Goal: Task Accomplishment & Management: Use online tool/utility

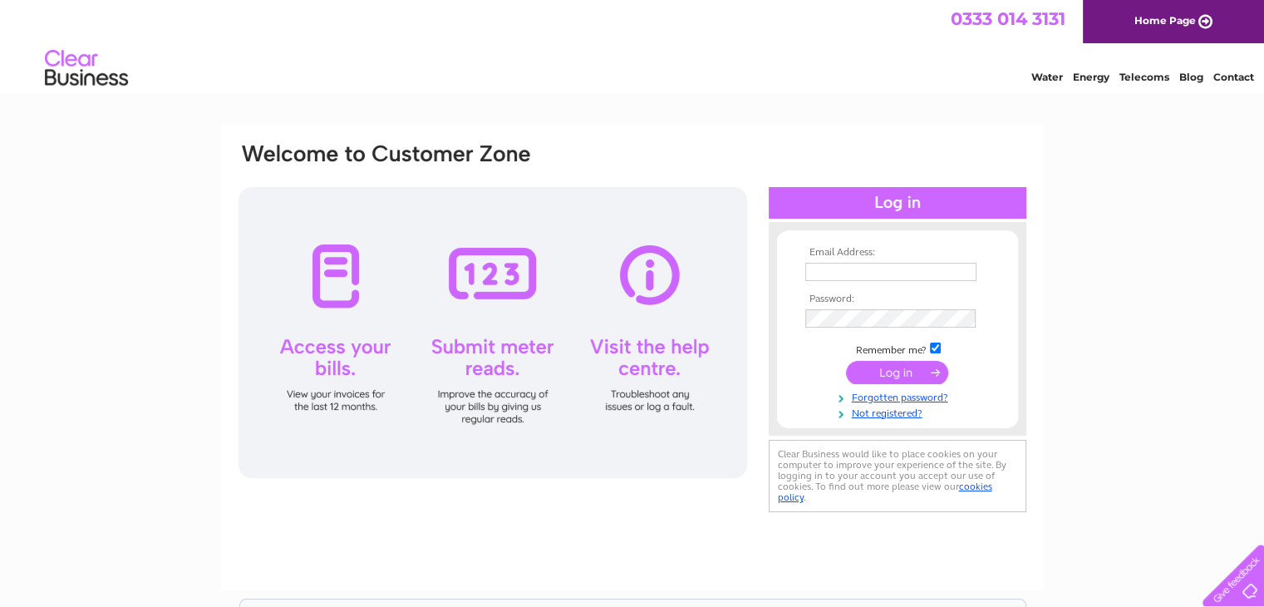
click at [882, 269] on input "text" at bounding box center [891, 272] width 171 height 18
type input "[EMAIL_ADDRESS][DOMAIN_NAME]"
click at [846, 362] on input "submit" at bounding box center [897, 373] width 102 height 23
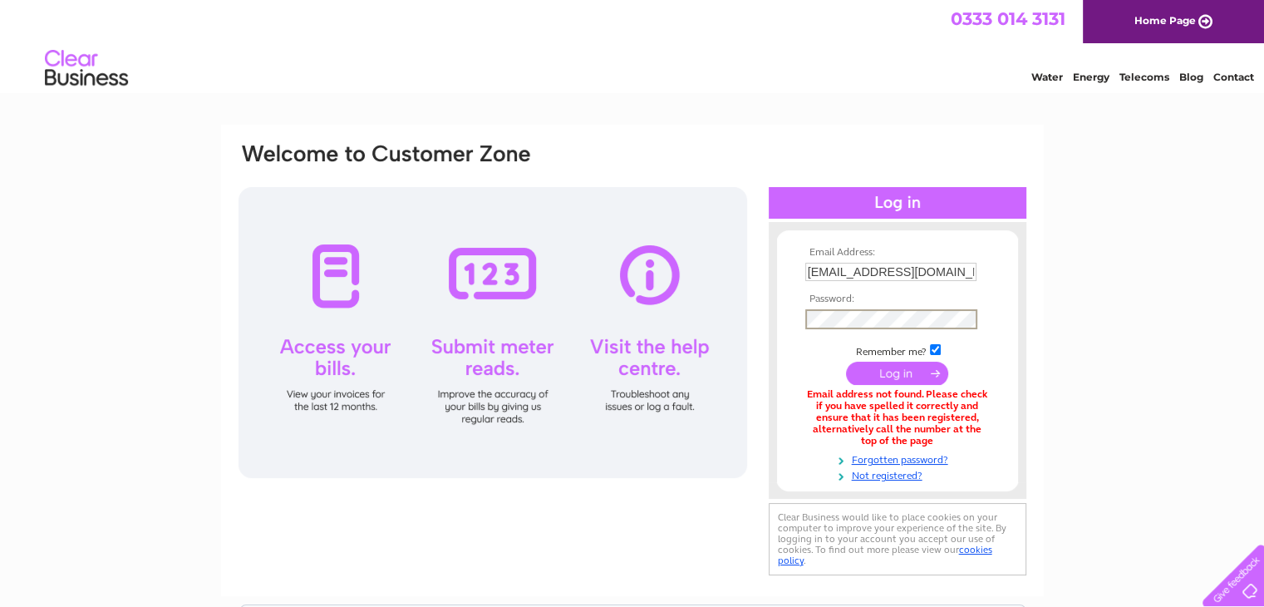
click at [846, 362] on input "submit" at bounding box center [897, 373] width 102 height 23
click at [881, 269] on input "[EMAIL_ADDRESS][DOMAIN_NAME]" at bounding box center [891, 272] width 171 height 18
drag, startPoint x: 808, startPoint y: 267, endPoint x: 969, endPoint y: 293, distance: 163.3
click at [969, 293] on tbody "Email Address: [EMAIL_ADDRESS][DOMAIN_NAME] Password: Remember me?" at bounding box center [897, 364] width 193 height 235
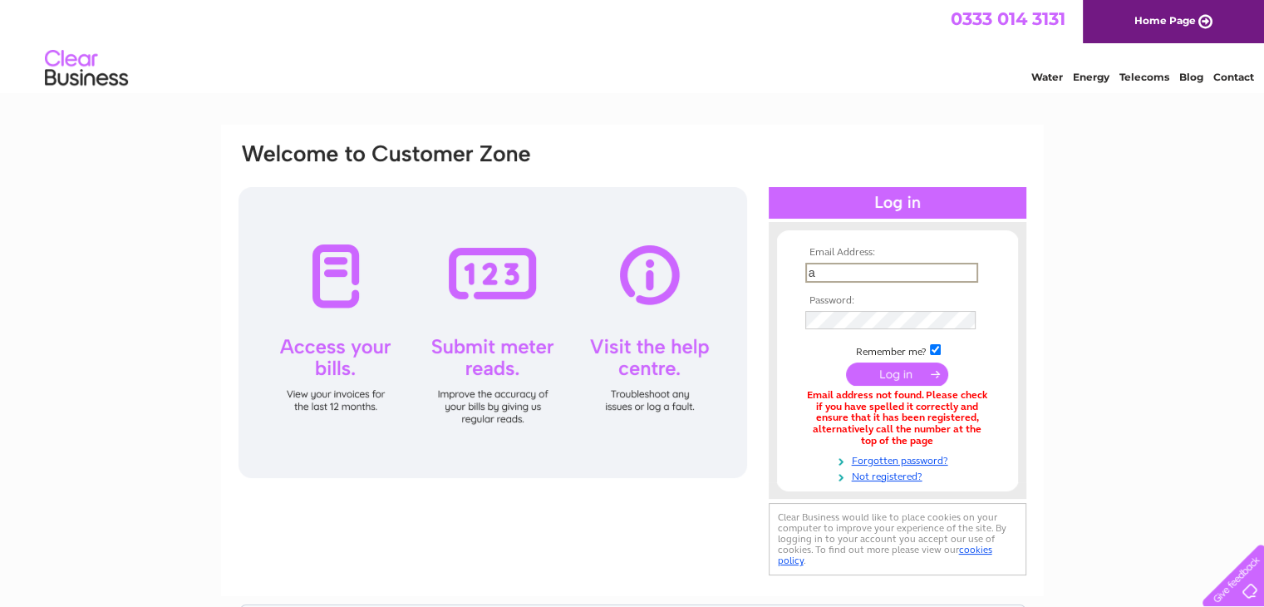
type input "[EMAIL_ADDRESS][DOMAIN_NAME]"
click at [846, 362] on input "submit" at bounding box center [897, 373] width 102 height 23
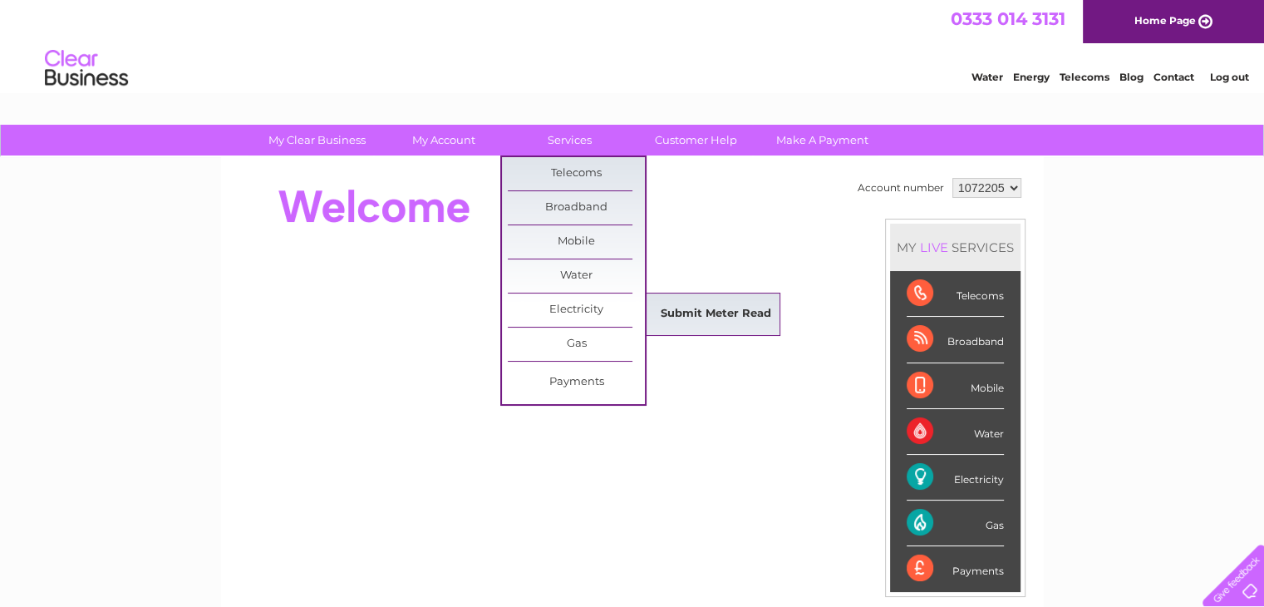
click at [692, 308] on link "Submit Meter Read" at bounding box center [716, 314] width 137 height 33
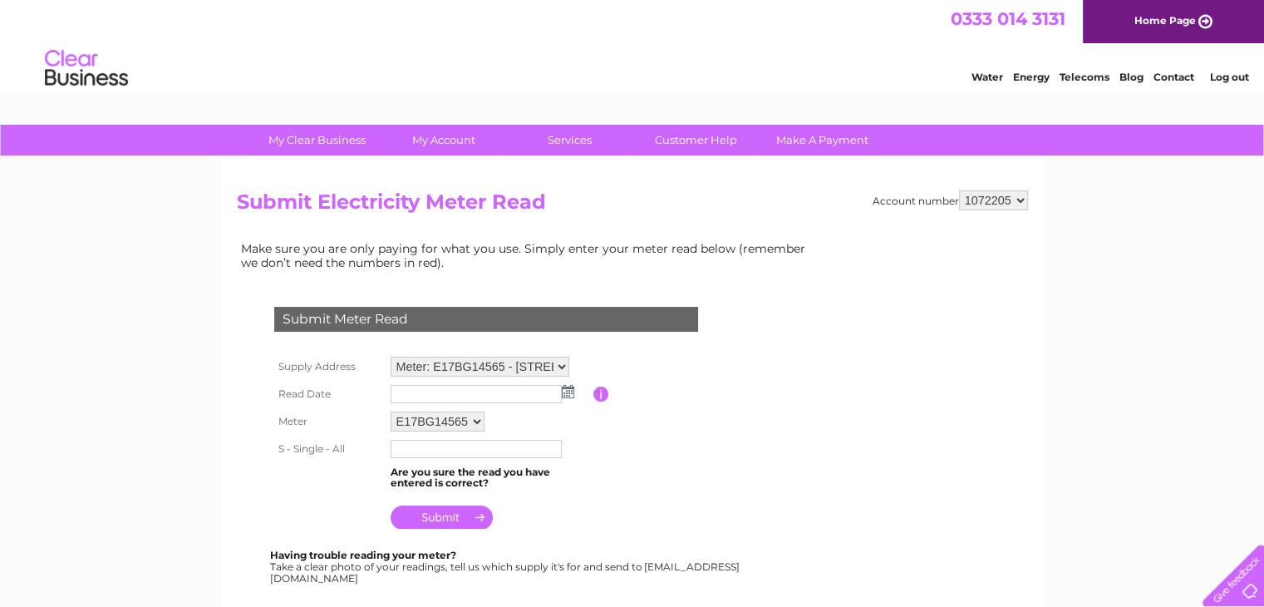
click at [569, 390] on img at bounding box center [568, 391] width 12 height 13
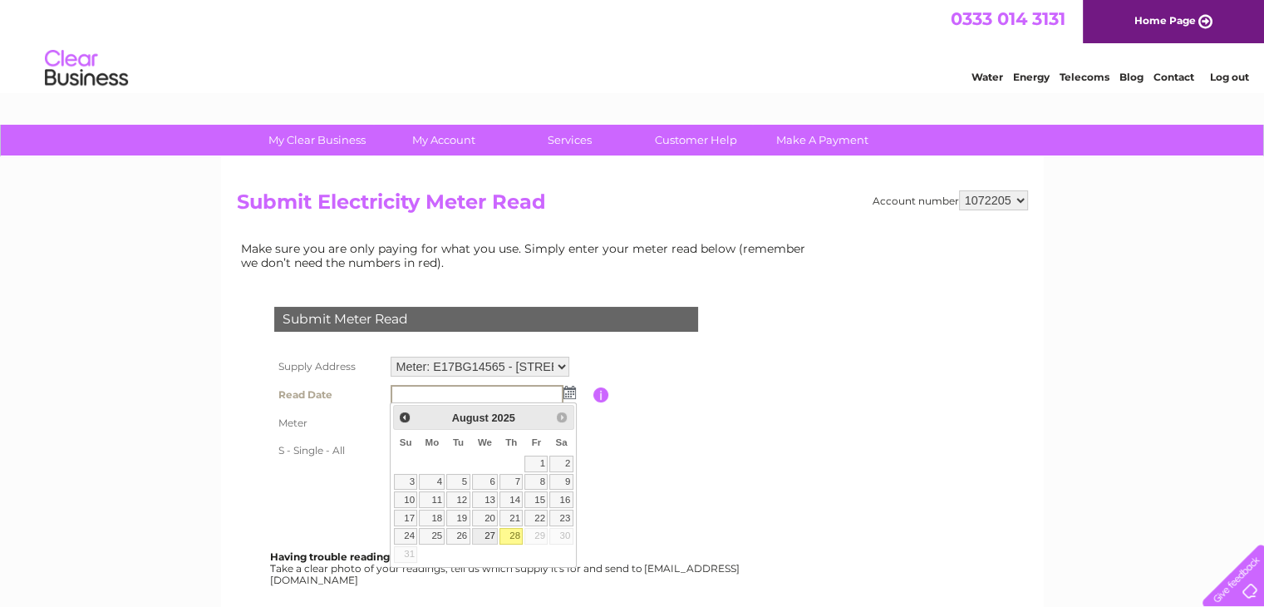
click at [490, 530] on link "27" at bounding box center [485, 536] width 27 height 17
type input "2025/08/27"
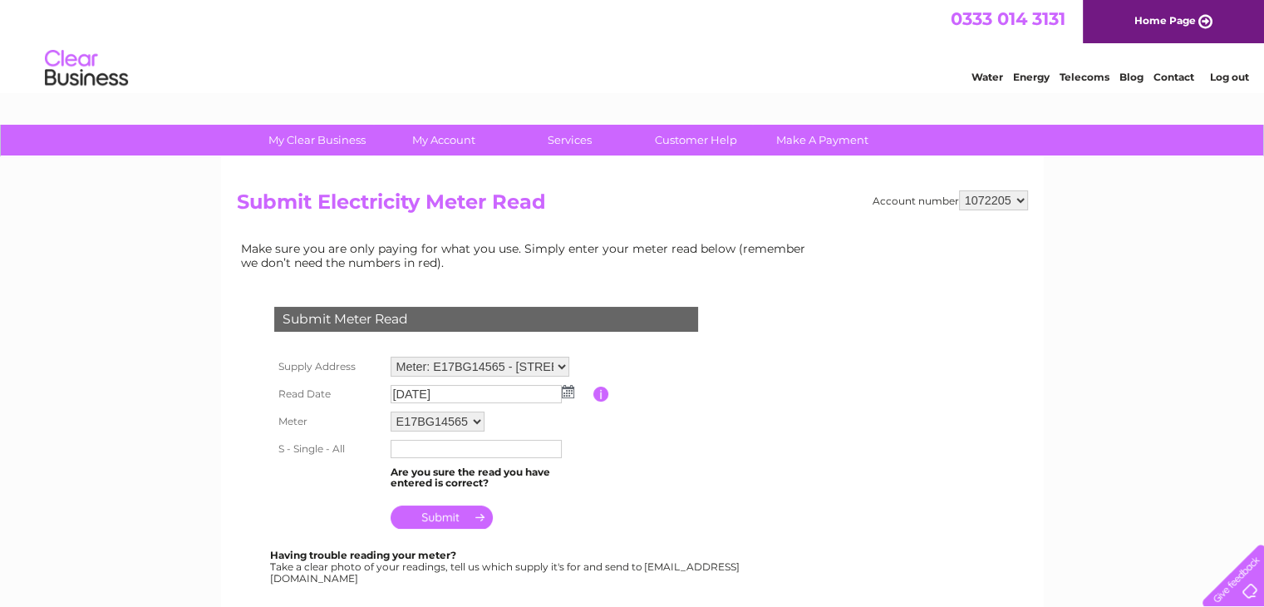
click at [459, 447] on input "text" at bounding box center [476, 449] width 171 height 18
type input "38584"
click at [449, 515] on input "submit" at bounding box center [442, 518] width 102 height 23
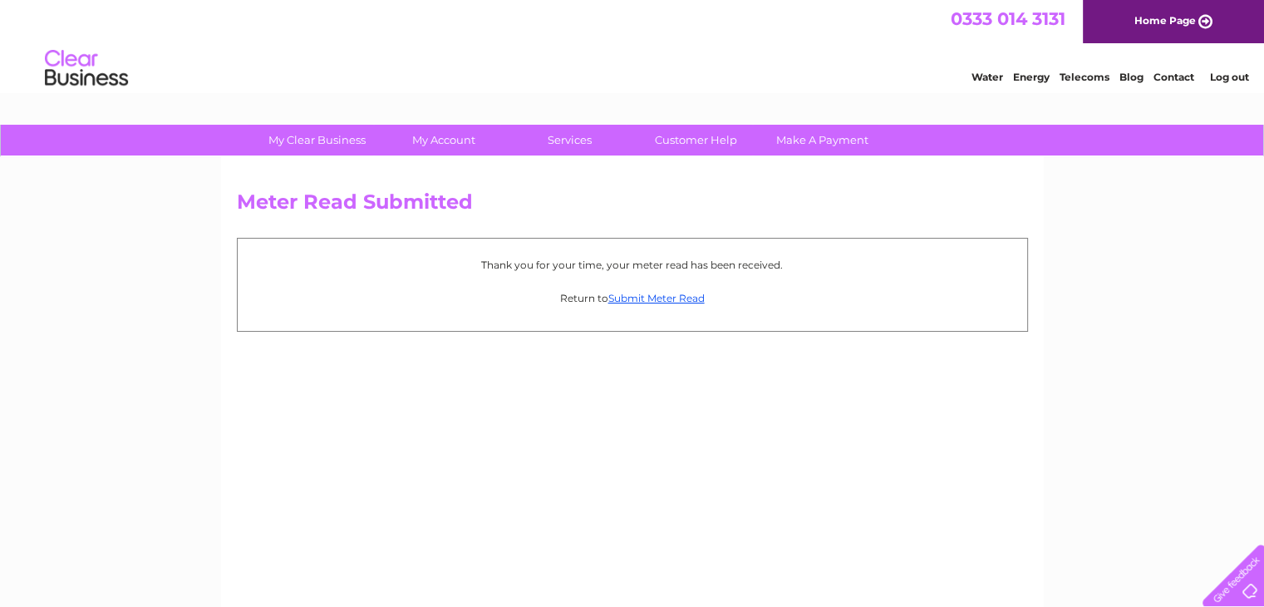
click at [1227, 74] on link "Log out" at bounding box center [1229, 77] width 39 height 12
